Goal: Information Seeking & Learning: Learn about a topic

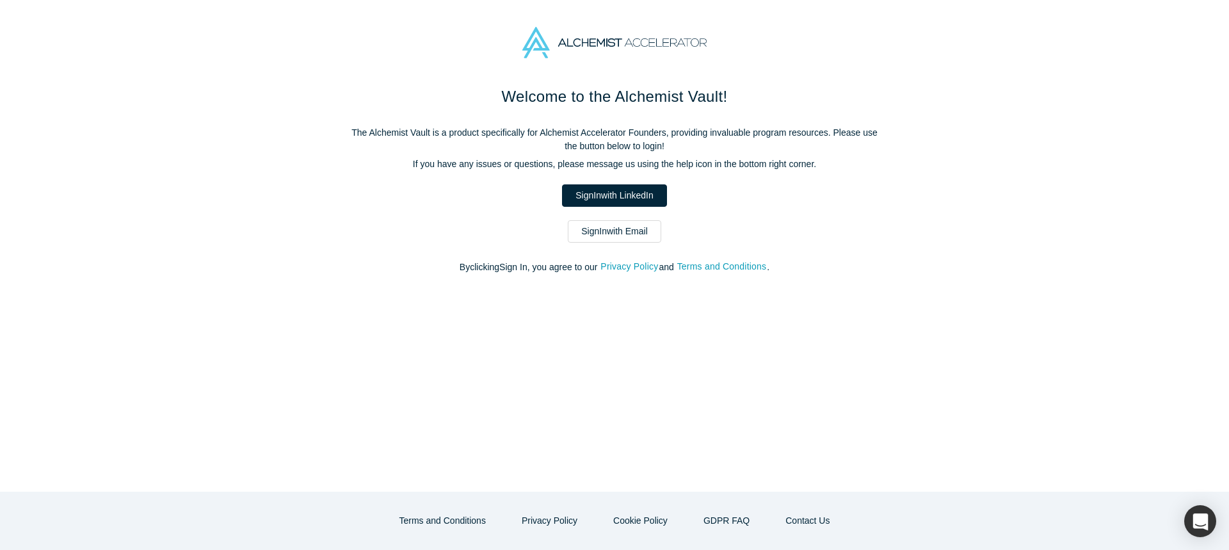
click at [612, 198] on link "Sign In with LinkedIn" at bounding box center [614, 195] width 104 height 22
click at [599, 234] on link "Sign In with Email" at bounding box center [614, 231] width 93 height 22
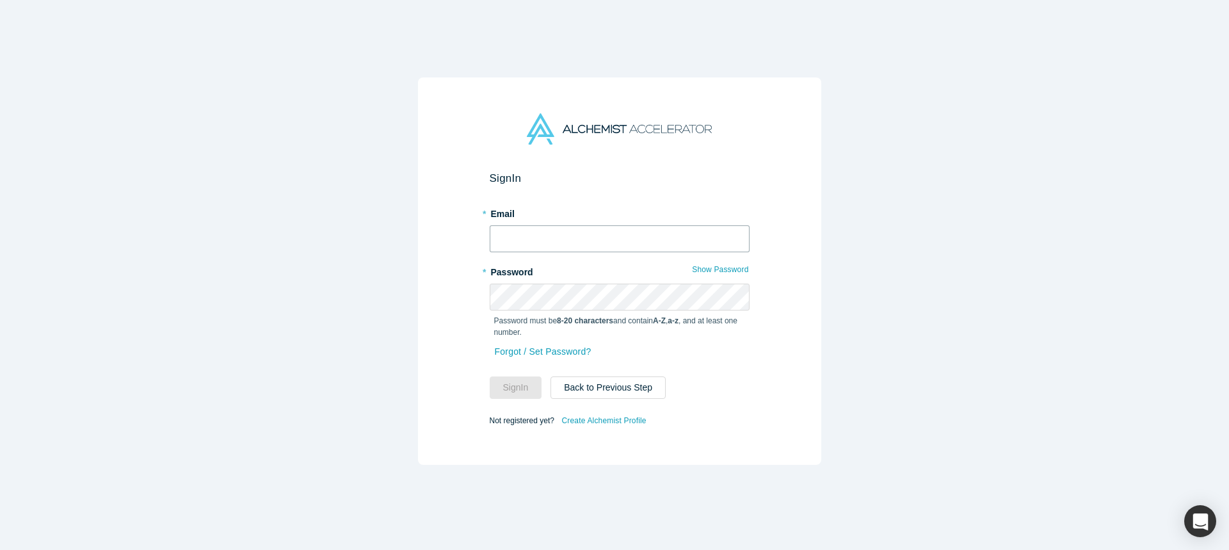
click at [594, 242] on input "text" at bounding box center [619, 238] width 260 height 27
type input "[EMAIL_ADDRESS][DOMAIN_NAME]"
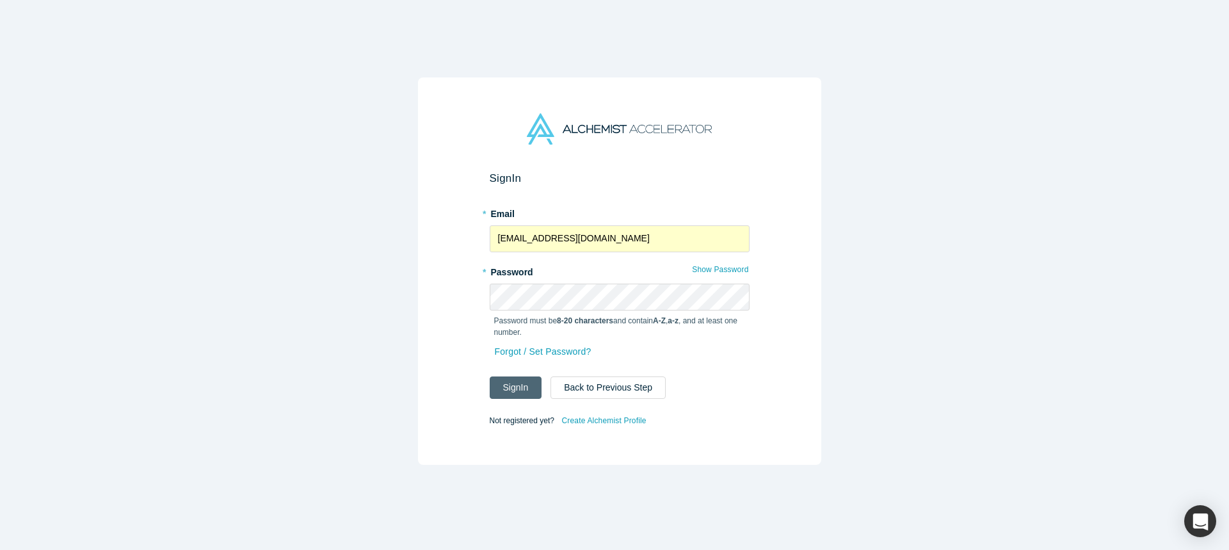
click at [513, 376] on button "Sign In" at bounding box center [515, 387] width 52 height 22
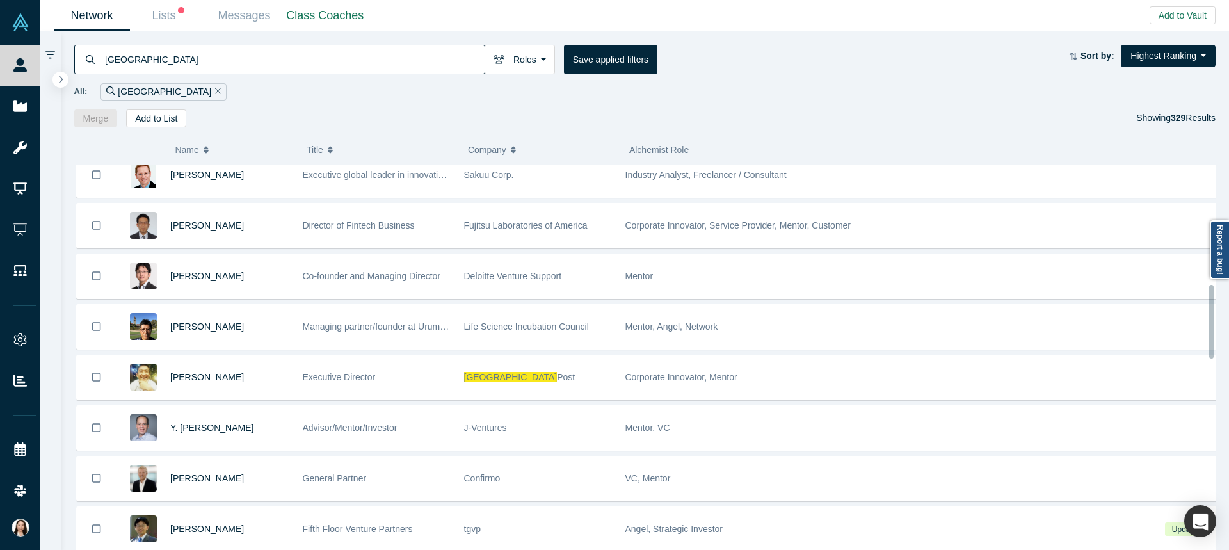
scroll to position [629, 0]
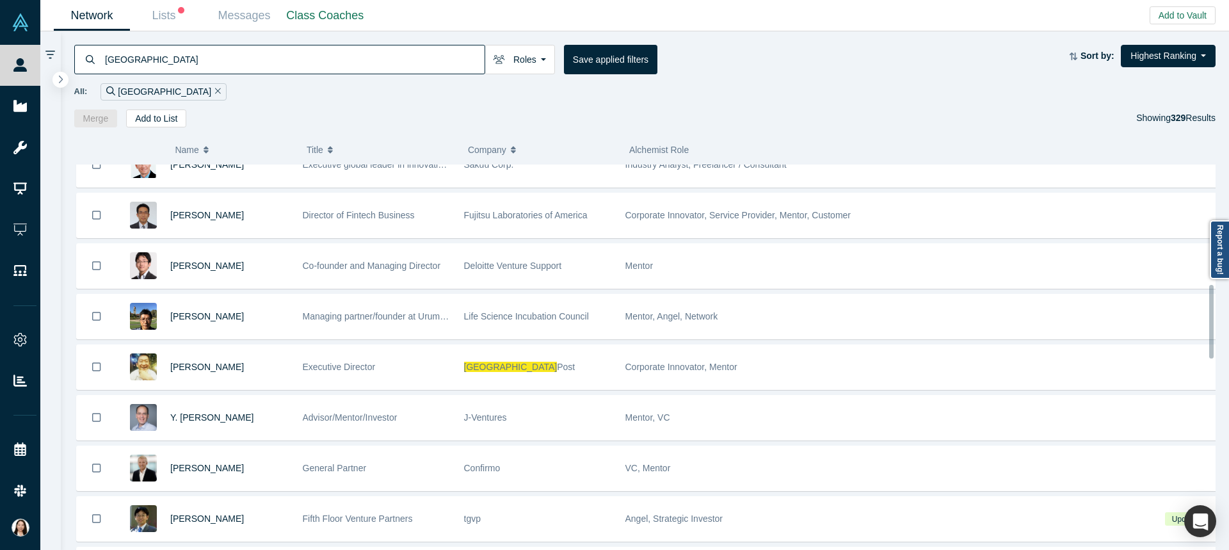
drag, startPoint x: 1212, startPoint y: 175, endPoint x: 1228, endPoint y: 221, distance: 48.8
click at [1228, 221] on body "People Startups Resources Demo Day AX Demo Day Registrants Settings Dashboard E…" at bounding box center [614, 275] width 1229 height 550
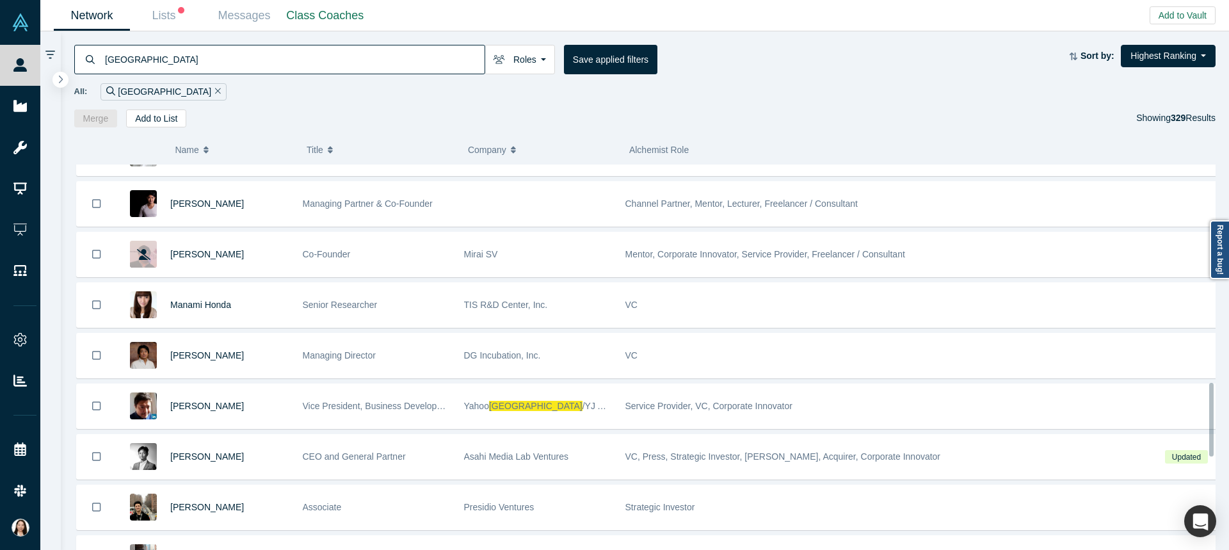
scroll to position [1150, 0]
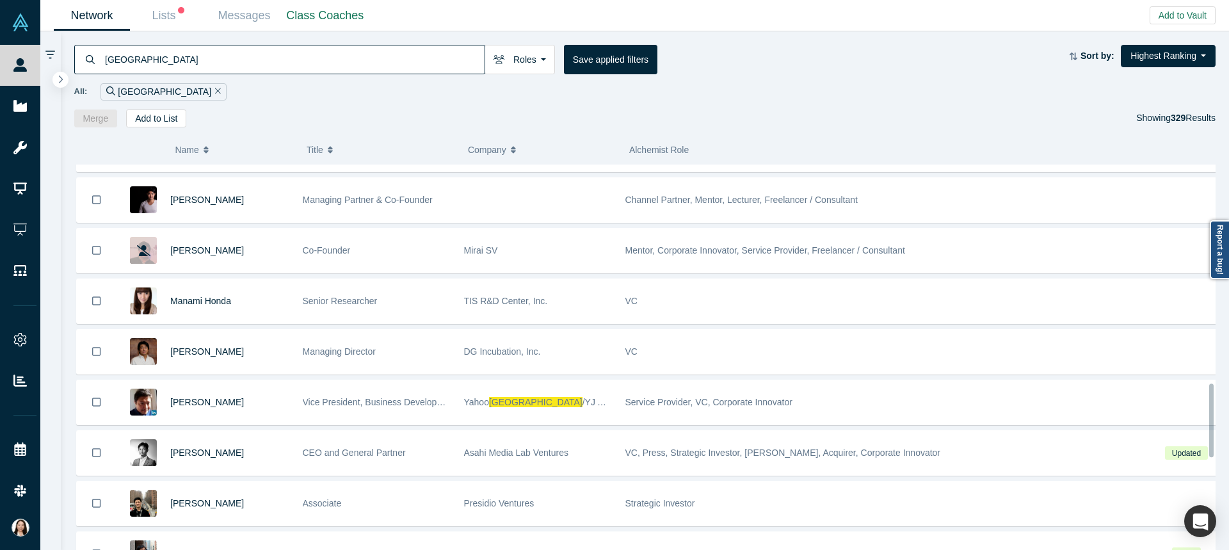
drag, startPoint x: 1210, startPoint y: 337, endPoint x: 1228, endPoint y: 435, distance: 100.2
click at [1228, 435] on div "( 0 ) Name Title Company Alchemist Role [PERSON_NAME] VP of Growth Freedom Fina…" at bounding box center [645, 338] width 1168 height 423
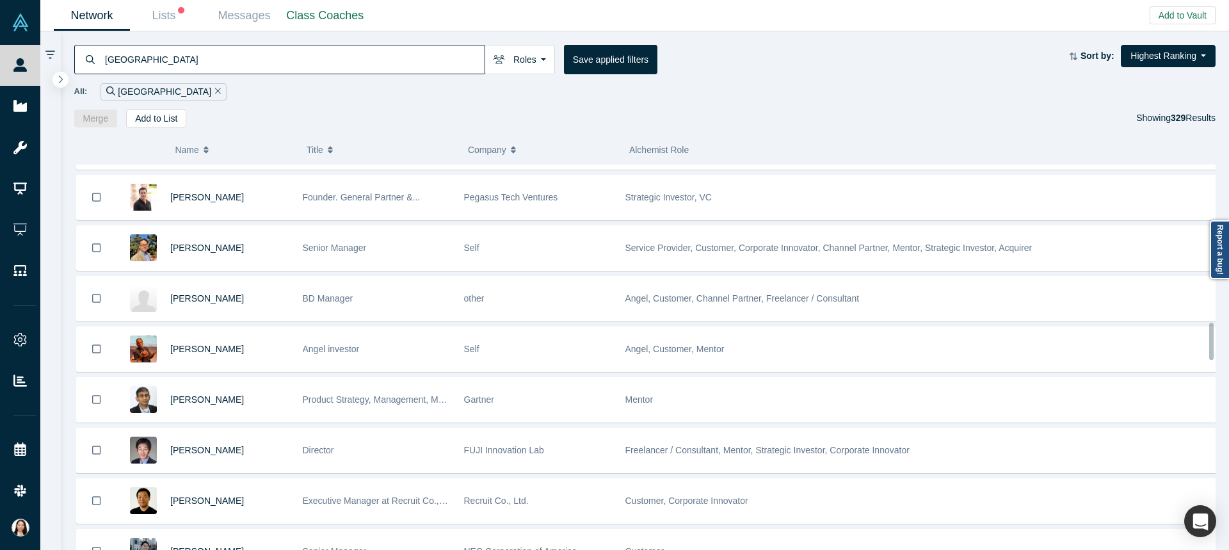
scroll to position [1678, 0]
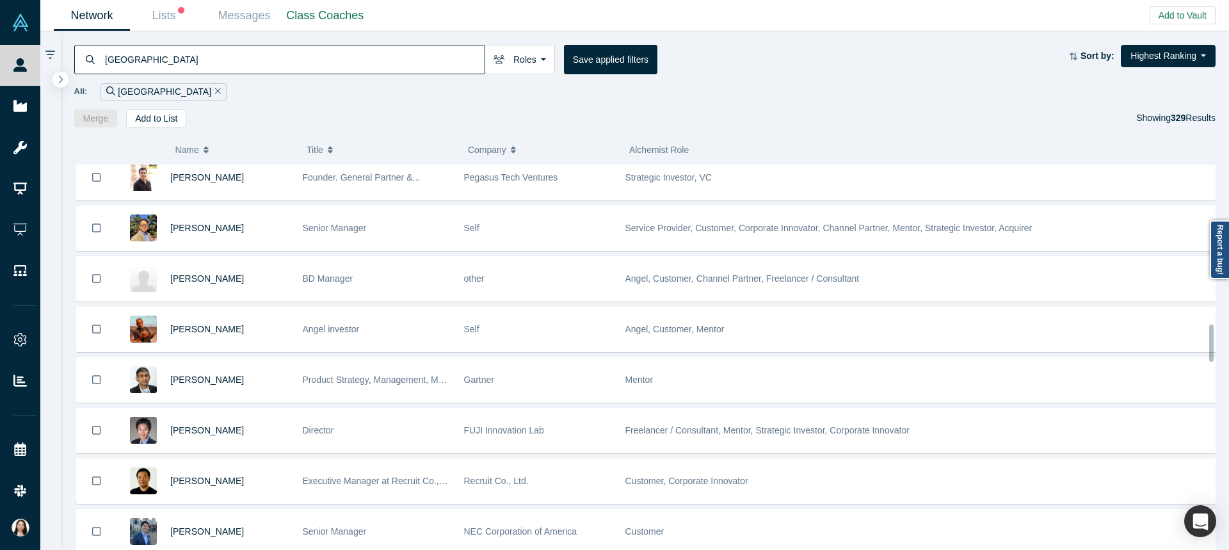
drag, startPoint x: 1211, startPoint y: 385, endPoint x: 1215, endPoint y: 289, distance: 95.4
click at [1215, 289] on div "( 0 ) Name Title Company Alchemist Role [PERSON_NAME] VP of Growth Freedom Fina…" at bounding box center [645, 338] width 1168 height 423
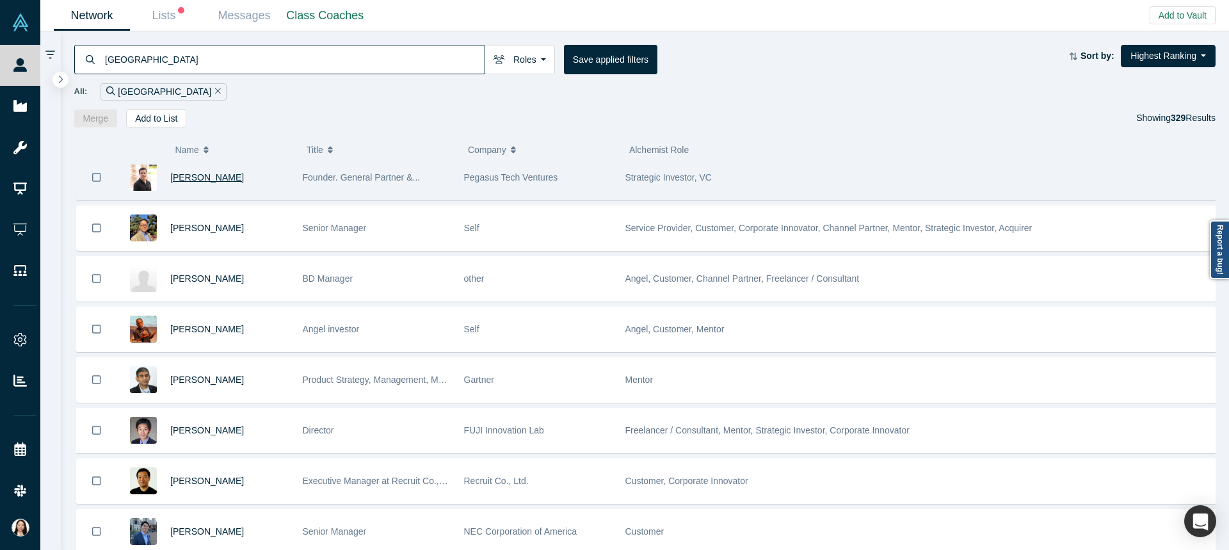
click at [212, 182] on span "[PERSON_NAME]" at bounding box center [207, 177] width 74 height 10
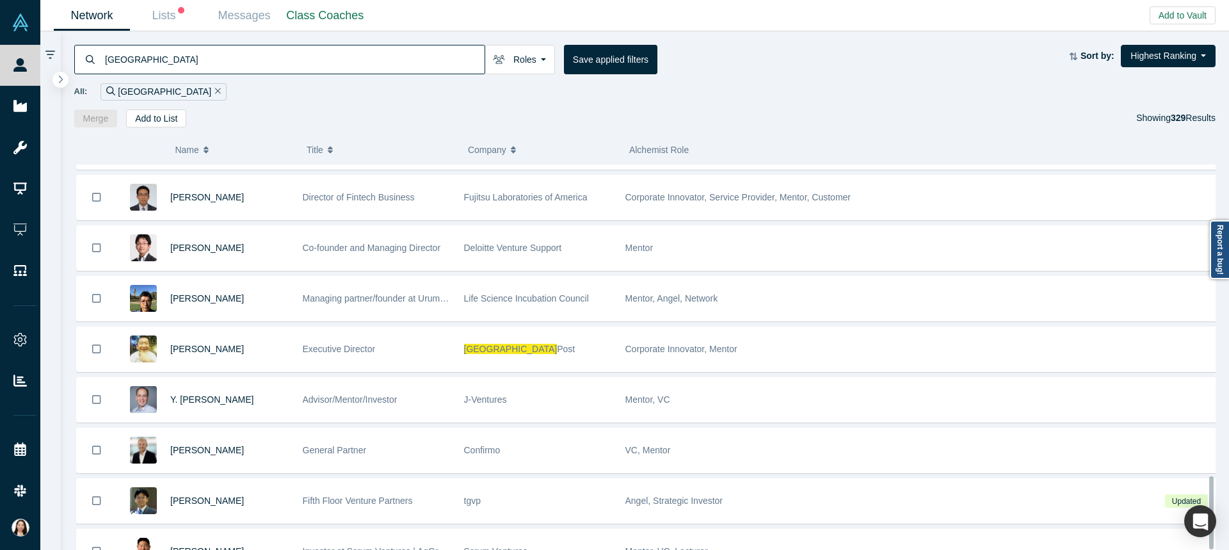
scroll to position [1658, 0]
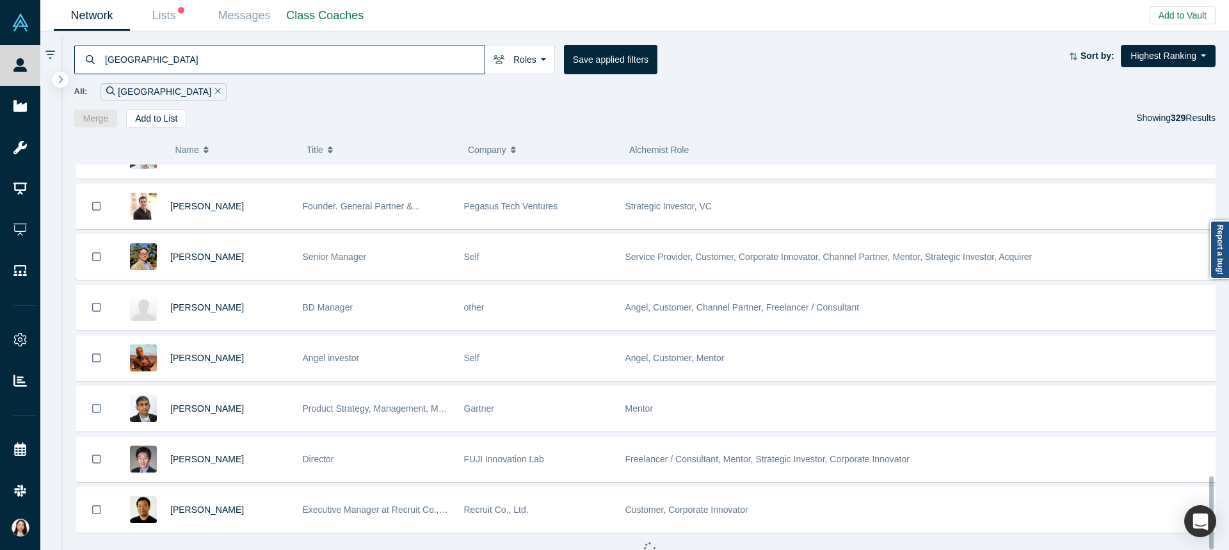
drag, startPoint x: 1211, startPoint y: 175, endPoint x: 1228, endPoint y: 457, distance: 283.3
click at [1228, 457] on div "( 0 ) Name Title Company Alchemist Role [PERSON_NAME] VP of Growth Freedom Fina…" at bounding box center [645, 338] width 1168 height 423
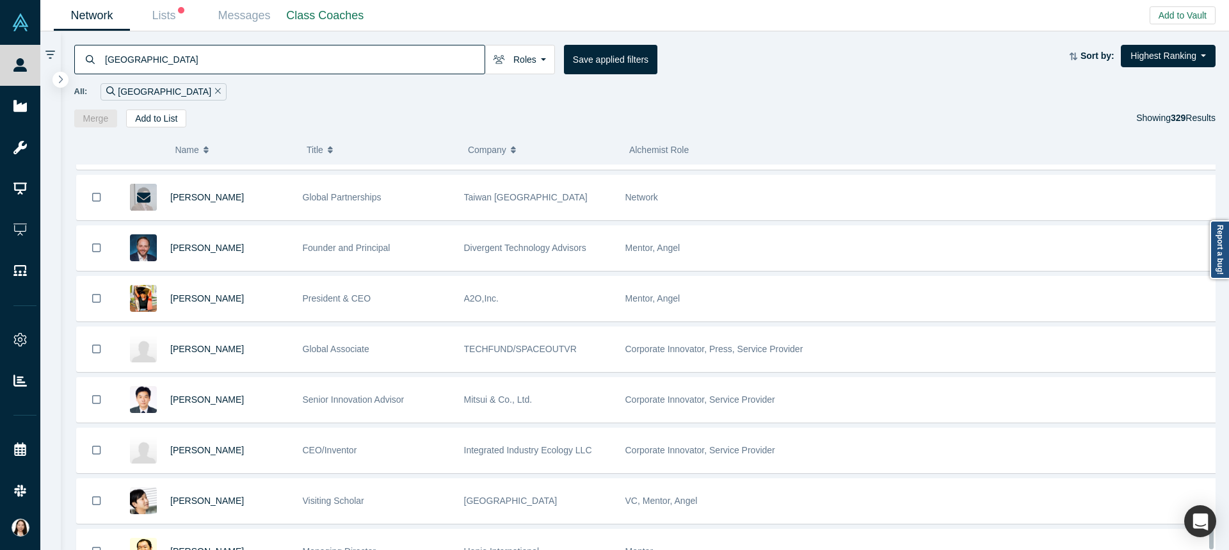
scroll to position [5702, 0]
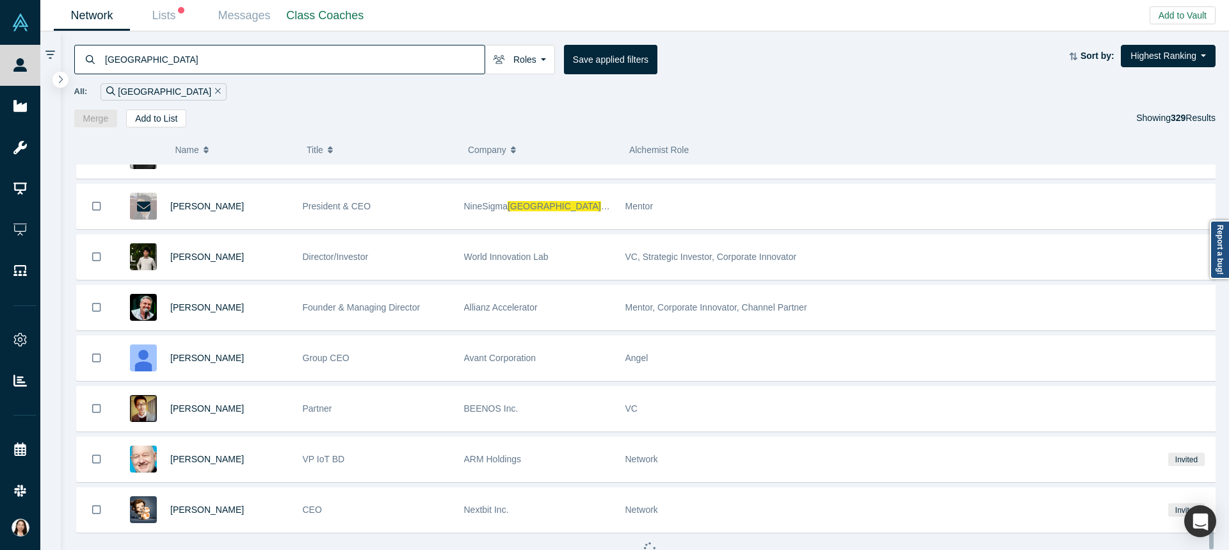
drag, startPoint x: 1209, startPoint y: 378, endPoint x: 1228, endPoint y: 543, distance: 166.1
click at [1228, 543] on div "( 0 ) Name Title Company Alchemist Role [PERSON_NAME] VP of Growth Freedom Fina…" at bounding box center [645, 338] width 1168 height 423
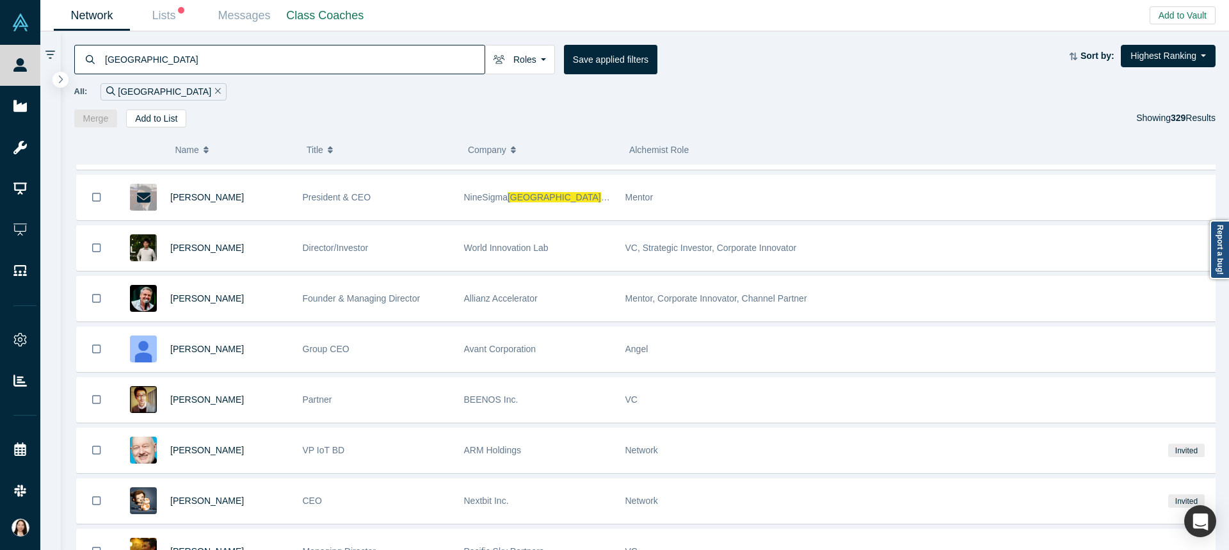
click at [1184, 111] on div "329 Results" at bounding box center [1192, 117] width 45 height 13
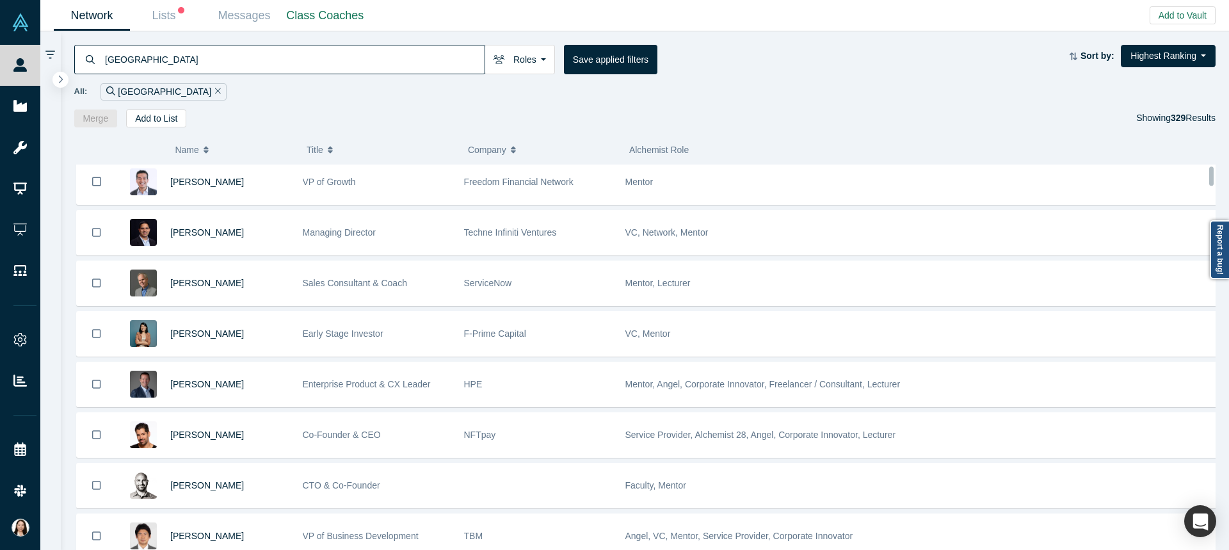
scroll to position [0, 0]
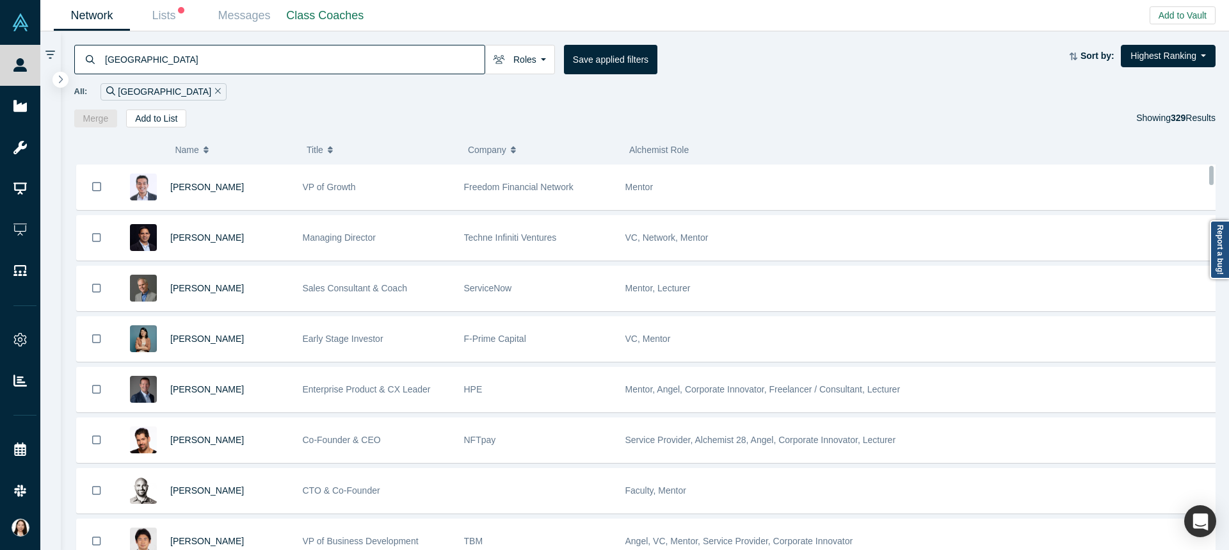
drag, startPoint x: 1210, startPoint y: 473, endPoint x: 1200, endPoint y: 118, distance: 355.9
click at [1200, 118] on div "japan Roles Founders Faculty Mentors Alumni Mentor Angels VCs Corporate Innovat…" at bounding box center [645, 290] width 1168 height 518
click at [916, 103] on div "japan Roles Founders Faculty Mentors Alumni Mentor Angels VCs Corporate Innovat…" at bounding box center [645, 79] width 1168 height 96
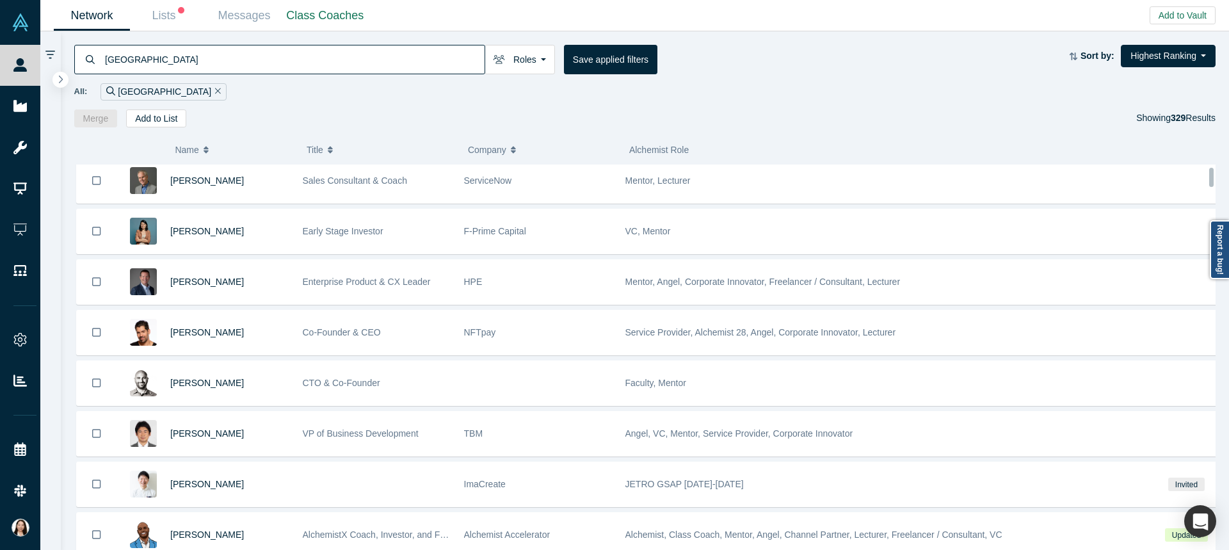
scroll to position [122, 0]
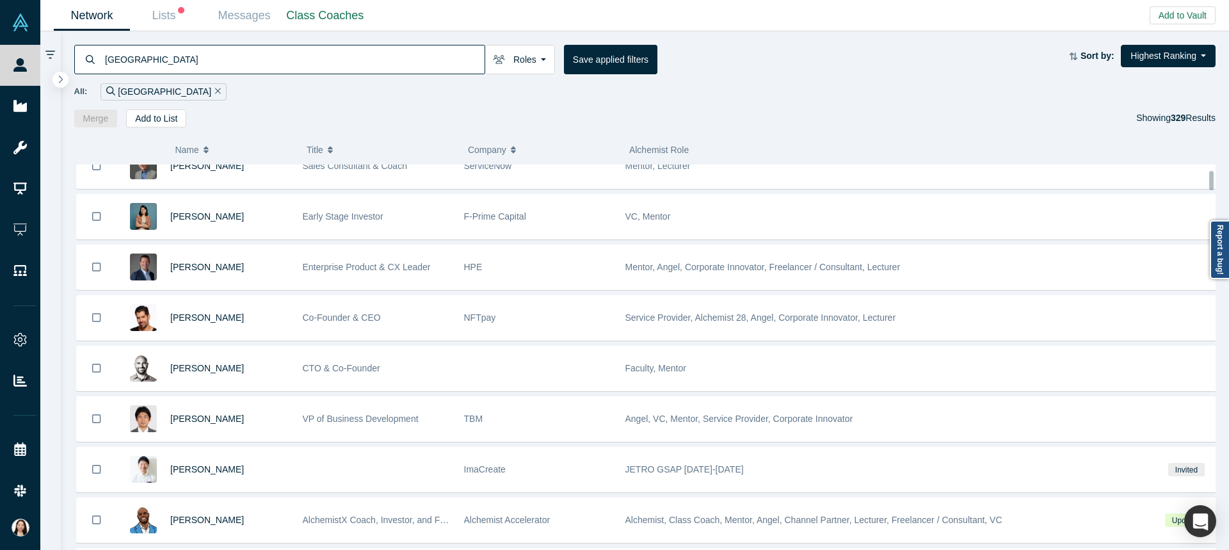
click at [1212, 175] on div at bounding box center [1211, 179] width 4 height 19
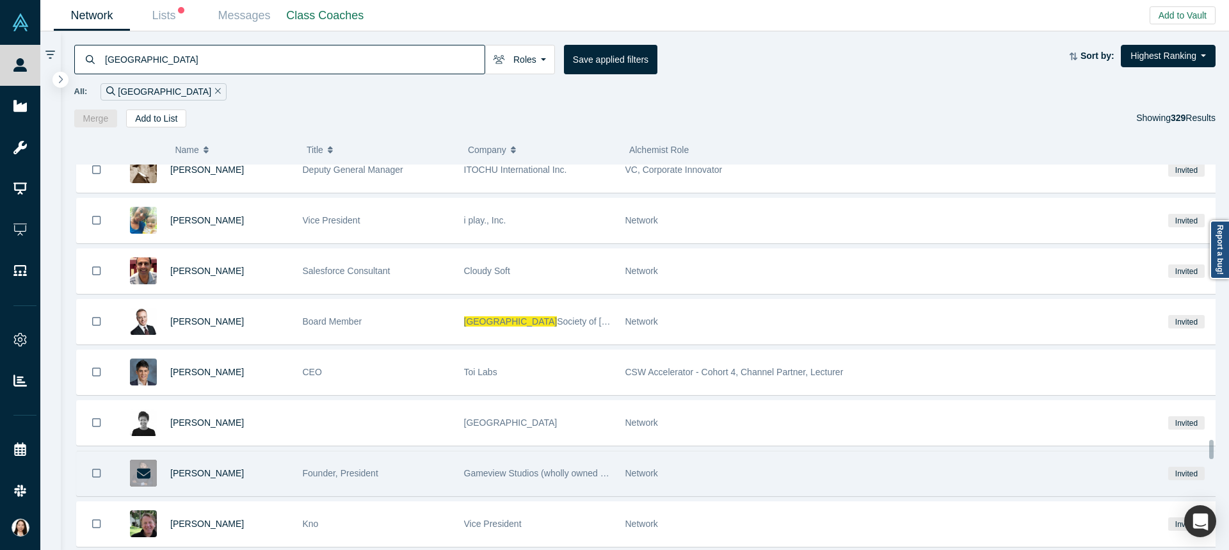
scroll to position [6553, 0]
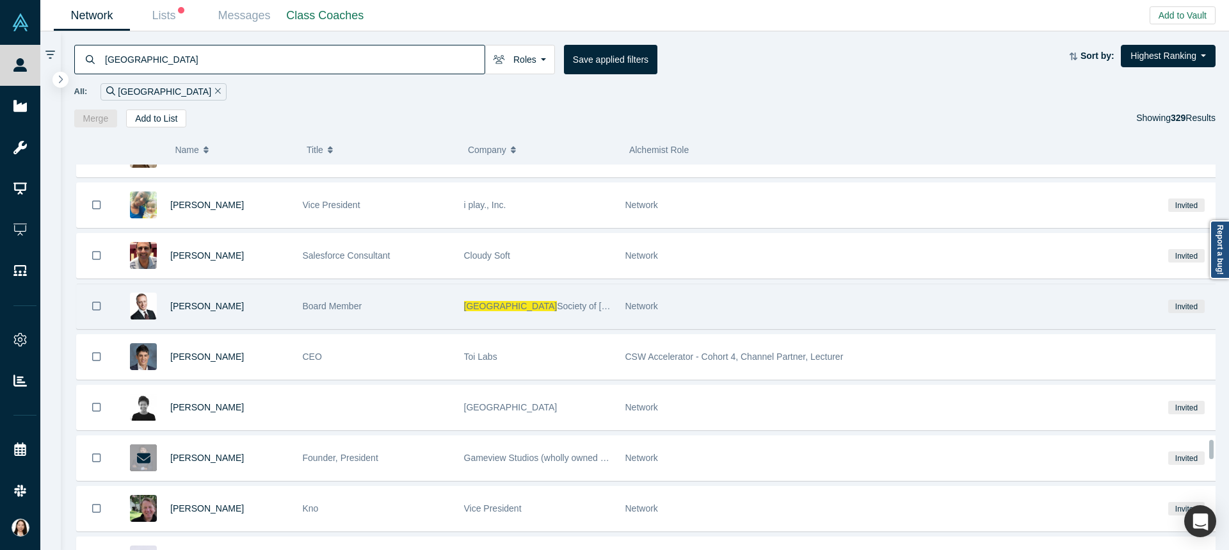
drag, startPoint x: 1209, startPoint y: 173, endPoint x: 1159, endPoint y: 426, distance: 257.5
click at [1161, 436] on div "[PERSON_NAME] VP of Growth Freedom Financial Network Mentor [PERSON_NAME] Manag…" at bounding box center [644, 357] width 1141 height 386
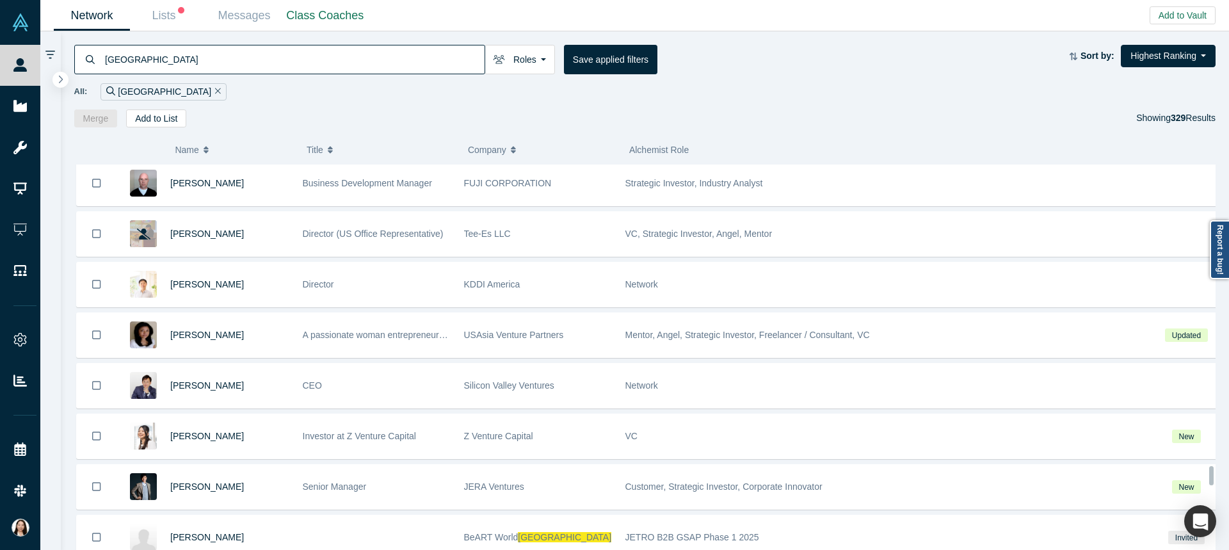
drag, startPoint x: 1210, startPoint y: 440, endPoint x: 1210, endPoint y: 466, distance: 26.2
click at [1210, 470] on div at bounding box center [1211, 475] width 4 height 19
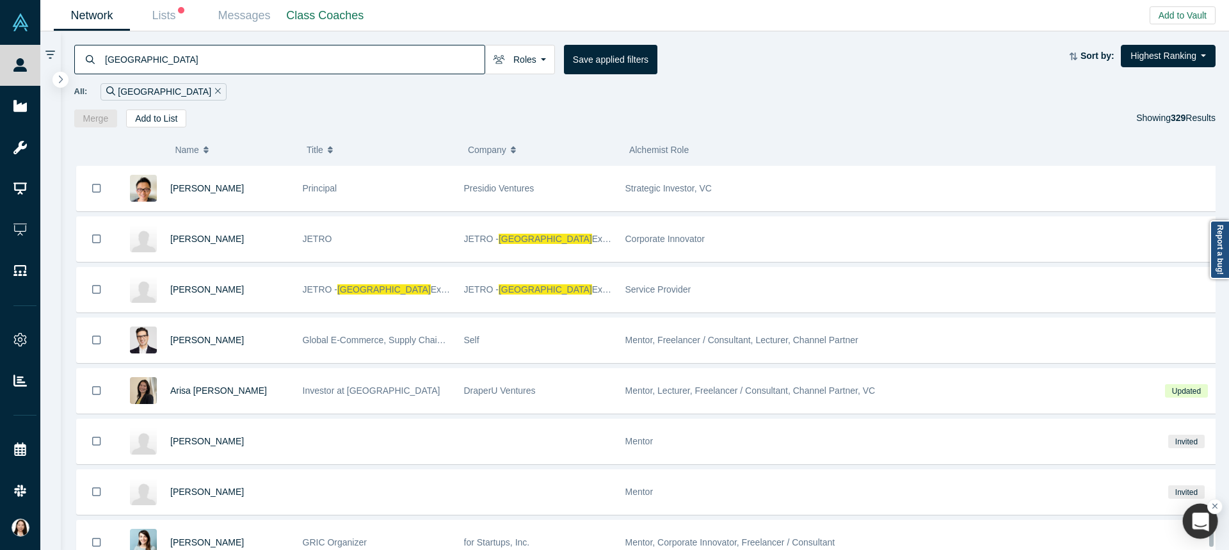
scroll to position [8673, 0]
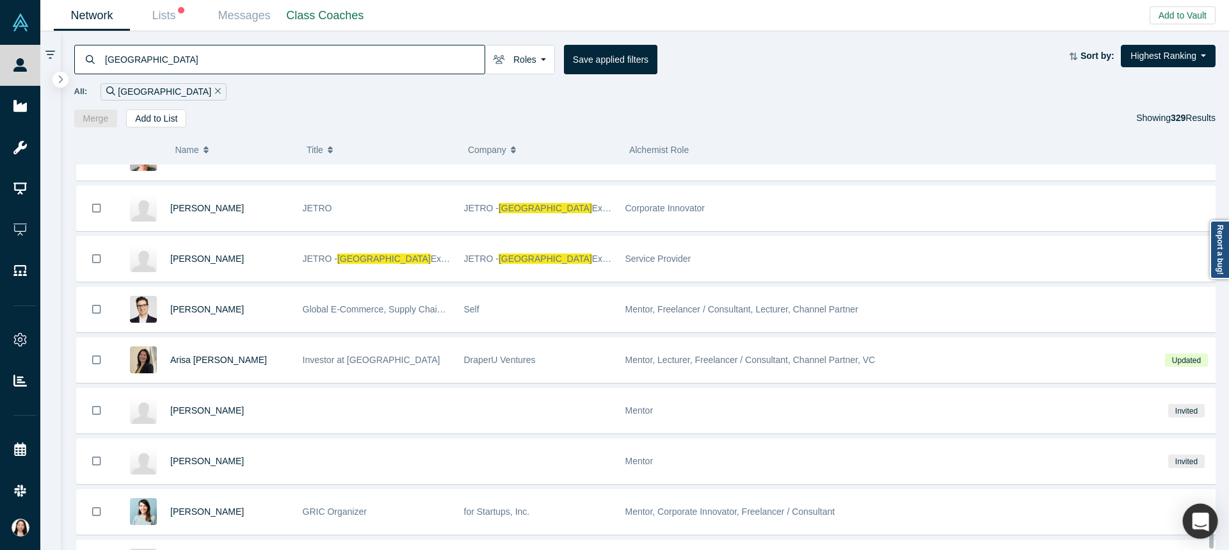
drag, startPoint x: 1209, startPoint y: 470, endPoint x: 1187, endPoint y: 527, distance: 61.2
click at [1186, 537] on div "[PERSON_NAME] VP of Growth Freedom Financial Network Mentor [PERSON_NAME] Manag…" at bounding box center [644, 357] width 1141 height 386
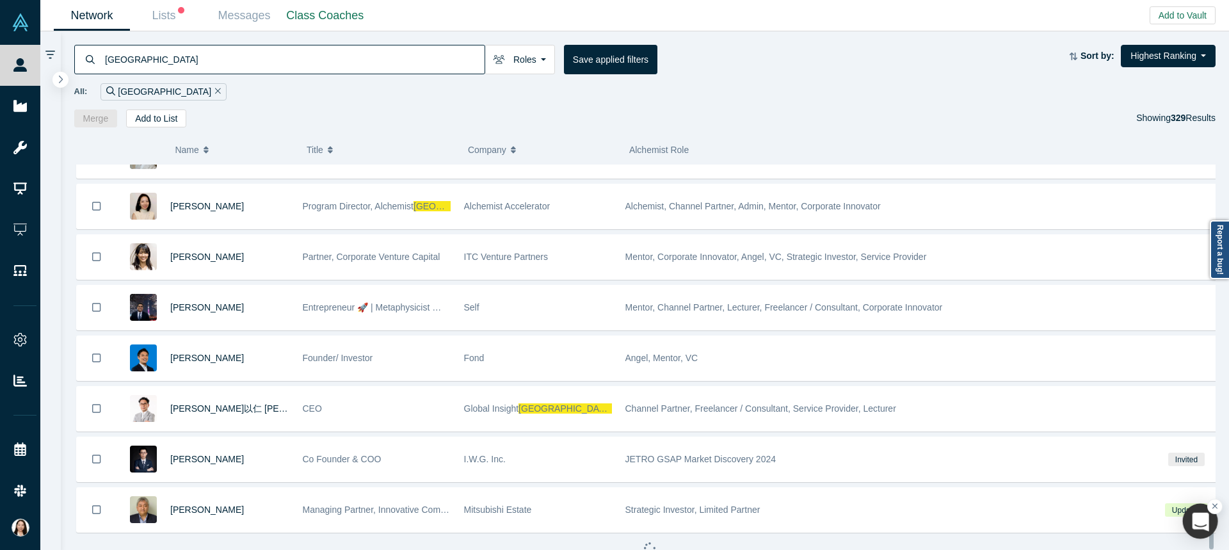
scroll to position [10757, 0]
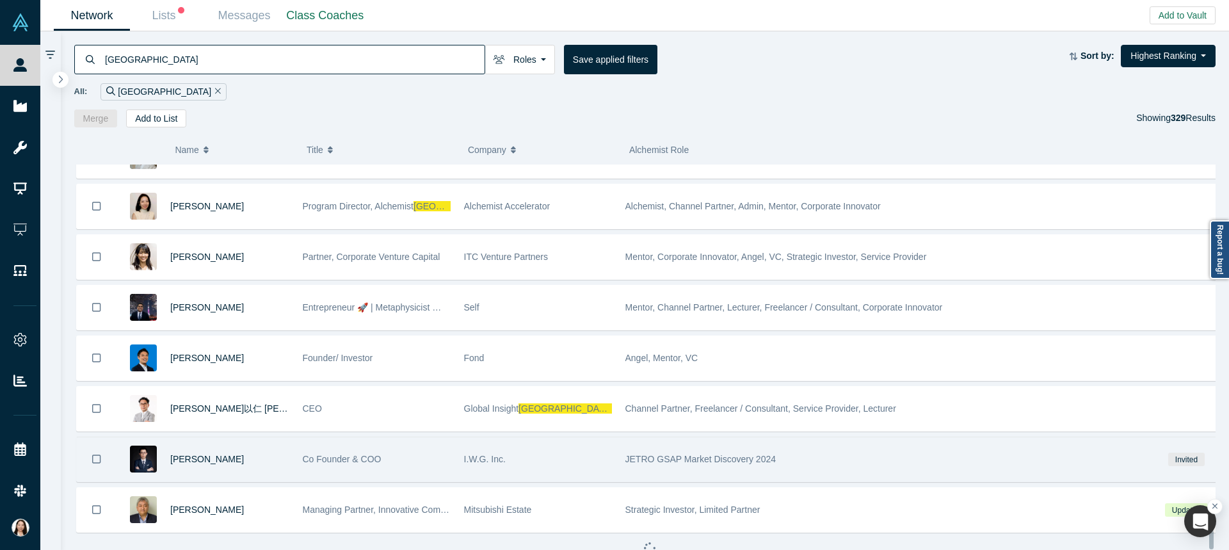
drag, startPoint x: 1209, startPoint y: 497, endPoint x: 1208, endPoint y: 445, distance: 51.2
click at [1209, 532] on div "People Startups Resources Demo Day AX Demo Day Registrants Settings Dashboard E…" at bounding box center [614, 275] width 1229 height 550
